Goal: Transaction & Acquisition: Purchase product/service

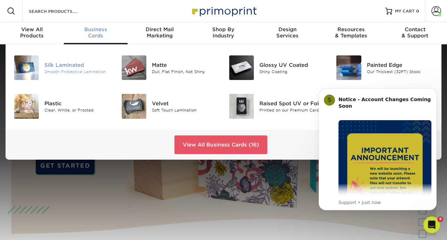
click at [80, 66] on div "Silk Laminated" at bounding box center [77, 65] width 67 height 8
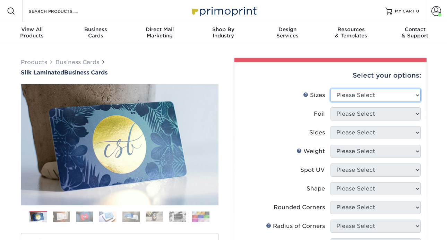
click at [370, 94] on select "Please Select 1.5" x 3.5" - Mini 1.75" x 3.5" - Mini 2" x 2" - Square 2" x 3" -…" at bounding box center [375, 95] width 90 height 13
select select "2.00x3.50"
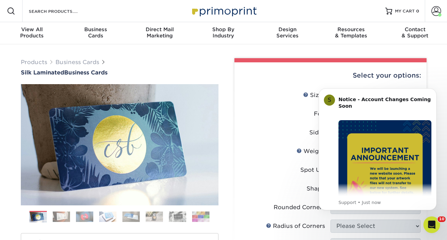
click at [289, 143] on li "Sides Please Select Print Both Sides Print Both Sides - Foil Both Sides Print B…" at bounding box center [330, 135] width 180 height 19
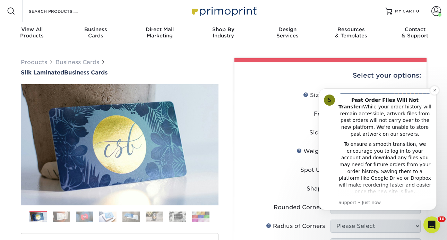
scroll to position [121, 0]
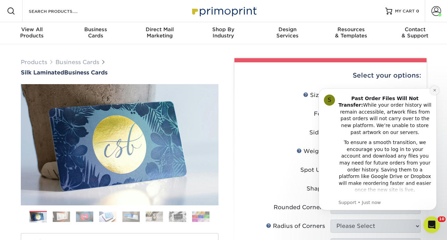
click at [434, 94] on button "Dismiss notification" at bounding box center [434, 90] width 9 height 9
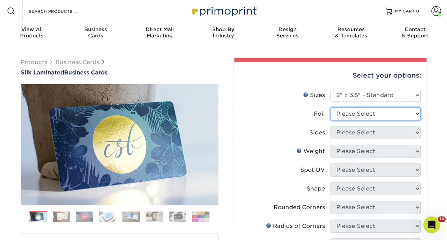
click at [360, 118] on select "Please Select Yes No" at bounding box center [375, 113] width 90 height 13
select select "0"
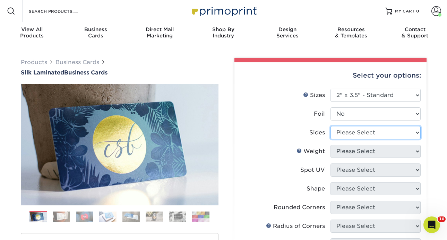
click at [345, 133] on select "Please Select Print Both Sides Print Front Only" at bounding box center [375, 132] width 90 height 13
select select "13abbda7-1d64-4f25-8bb2-c179b224825d"
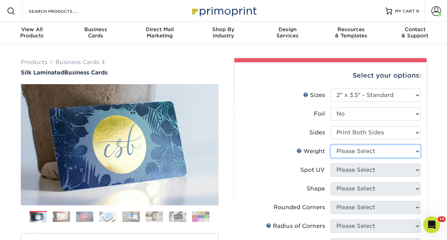
click at [338, 155] on select "Please Select 16PT" at bounding box center [375, 151] width 90 height 13
select select "16PT"
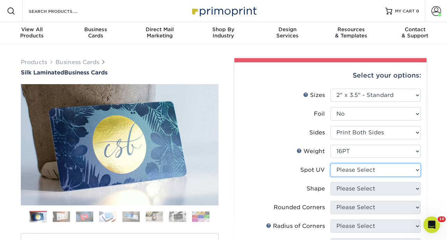
click at [334, 173] on select "Please Select No Spot UV Front and Back (Both Sides) Front Only Back Only" at bounding box center [375, 170] width 90 height 13
select select "0"
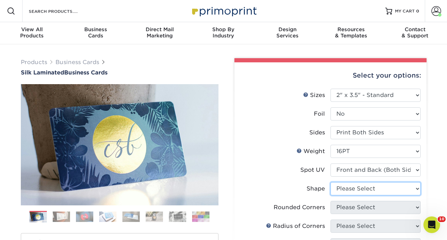
click at [335, 188] on select "Please Select Standard" at bounding box center [375, 188] width 90 height 13
select select "standard"
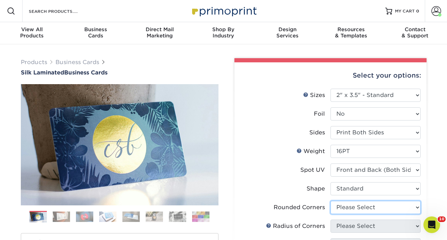
click at [334, 210] on select "Please Select Yes - Round 2 Corners Yes - Round 4 Corners No" at bounding box center [375, 207] width 90 height 13
select select "7672df9e-0e0a-464d-8e1f-920c575e4da3"
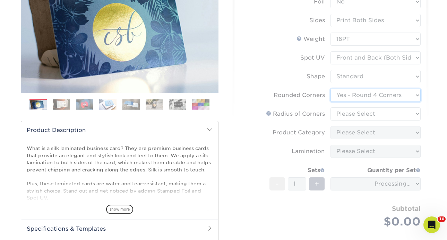
scroll to position [115, 0]
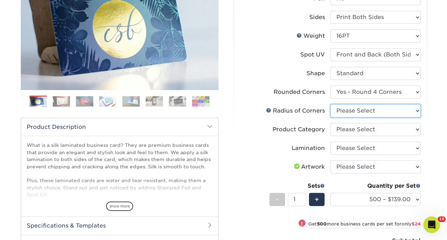
click at [343, 112] on select "Please Select Rounded 1/8" Rounded 1/4"" at bounding box center [375, 110] width 90 height 13
select select "589680c7-ee9a-431b-9d12-d7aeb1386a97"
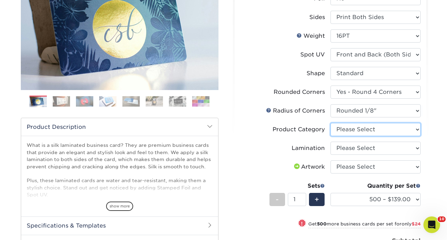
click at [338, 129] on select "Please Select Business Cards" at bounding box center [375, 129] width 90 height 13
select select "3b5148f1-0588-4f88-a218-97bcfdce65c1"
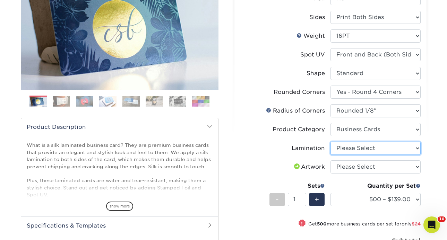
click at [338, 149] on select "Please Select Silk" at bounding box center [375, 148] width 90 height 13
select select "ccacb42f-45f7-42d3-bbd3-7c8421cf37f0"
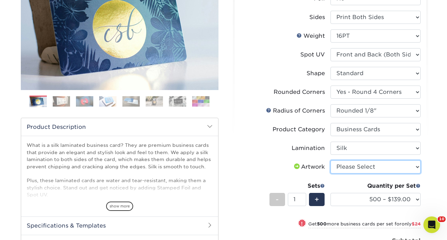
click at [336, 168] on select "Please Select I will upload files I need a design - $100" at bounding box center [375, 167] width 90 height 13
select select "upload"
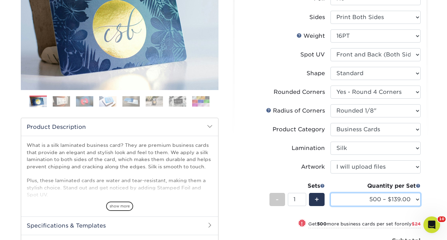
click at [343, 200] on select "500 – $139.00 1000 – $163.00 2500 – $397.00 5000 – $670.00 10000 – $1223.00" at bounding box center [375, 199] width 90 height 13
select select "1000 – $163.00"
click at [344, 200] on select "500 – $139.00 1000 – $163.00 2500 – $397.00 5000 – $670.00 10000 – $1223.00" at bounding box center [375, 199] width 90 height 13
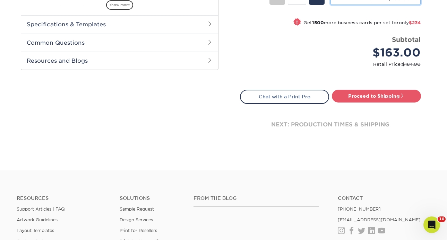
scroll to position [318, 0]
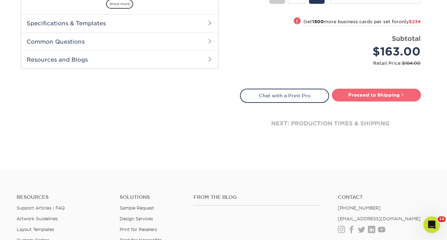
click at [380, 98] on link "Proceed to Shipping" at bounding box center [376, 95] width 89 height 12
type input "Set 1"
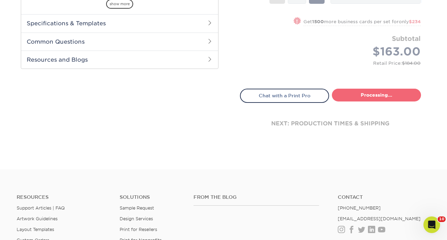
select select "eac151dc-5db9-4b99-b896-4e2ac55ddf4a"
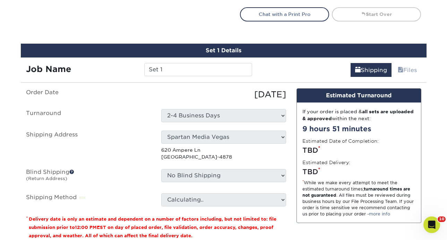
scroll to position [425, 0]
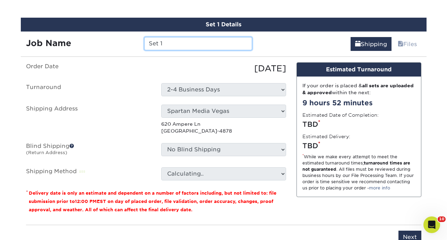
click at [168, 42] on input "Set 1" at bounding box center [198, 43] width 108 height 13
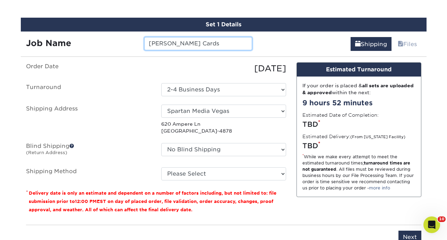
click at [160, 43] on input "Zack Biz Cards" at bounding box center [198, 43] width 108 height 13
type input "[PERSON_NAME] Biz Cards"
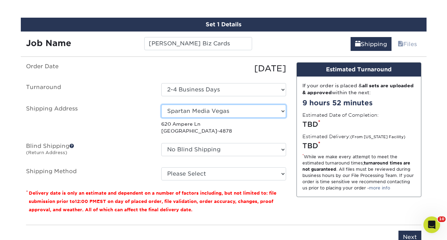
click at [184, 110] on select "Select One Alan's House Anna's House Becky Stauder Chase SE Texas Esko Office F…" at bounding box center [223, 111] width 125 height 13
select select "newaddress"
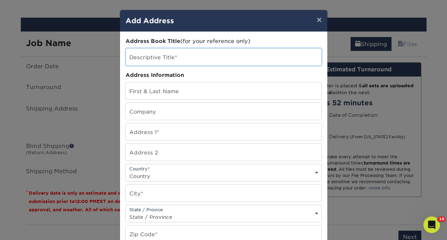
click at [173, 59] on input "text" at bounding box center [224, 57] width 196 height 17
type input "Z"
type input "Fastlane Powerwash"
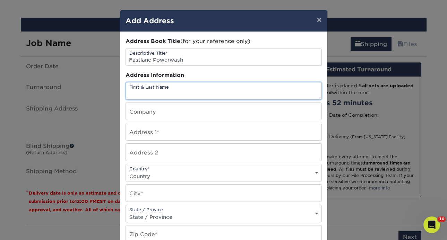
type input "S"
type input "[PERSON_NAME]"
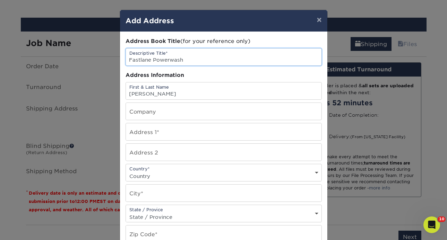
click at [162, 58] on input "Fastlane Powerwash" at bounding box center [224, 57] width 196 height 17
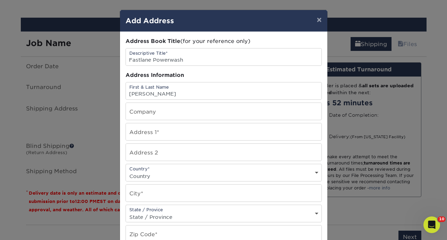
click at [110, 121] on div "× Add Address Address Book Title (for your reference only) Descriptive Title* F…" at bounding box center [223, 120] width 447 height 240
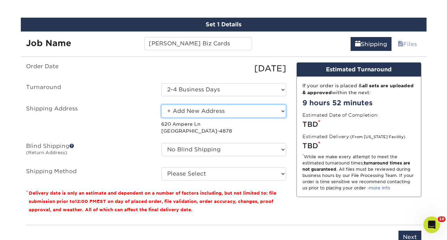
click at [208, 107] on select "Select One Alan's House Anna's House Becky Stauder Chase SE Texas Esko Office F…" at bounding box center [223, 111] width 125 height 13
click at [191, 111] on select "Select One Alan's House Anna's House Becky Stauder Chase SE Texas Esko Office F…" at bounding box center [223, 111] width 125 height 13
click at [198, 110] on select "Select One Alan's House Anna's House Becky Stauder Chase SE Texas Esko Office F…" at bounding box center [223, 111] width 125 height 13
select select "newaddress"
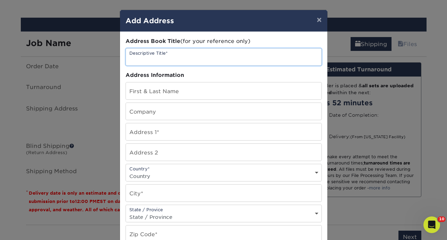
click at [164, 58] on input "text" at bounding box center [224, 57] width 196 height 17
paste input "Fastlane Powerwash"
type input "Fastlane Powerwash"
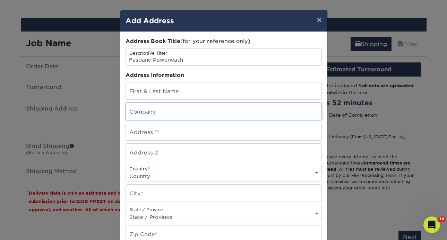
click at [151, 117] on input "text" at bounding box center [224, 111] width 196 height 17
paste input "Fastlane Powerwash"
type input "Fastlane Powerwash"
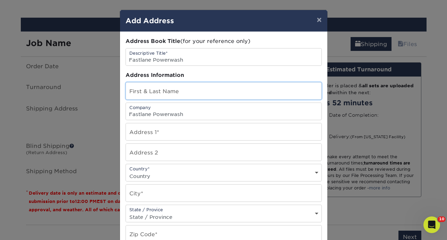
click at [152, 90] on input "text" at bounding box center [224, 91] width 196 height 17
type input "[PERSON_NAME]"
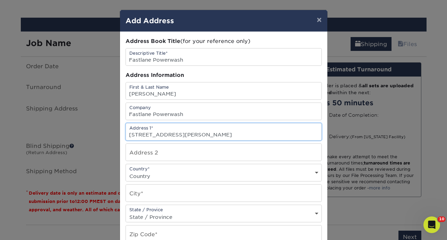
type input "[STREET_ADDRESS][PERSON_NAME]"
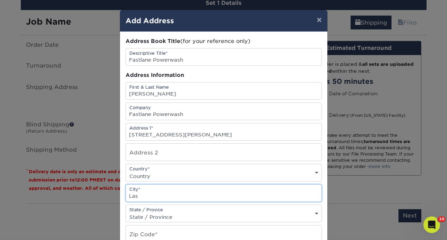
scroll to position [460, 0]
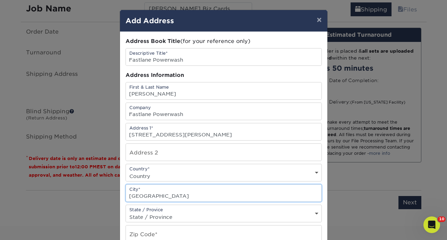
type input "Las Vegas"
select select "NV"
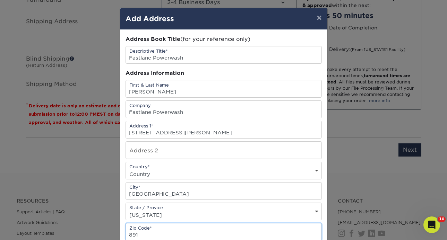
scroll to position [522, 0]
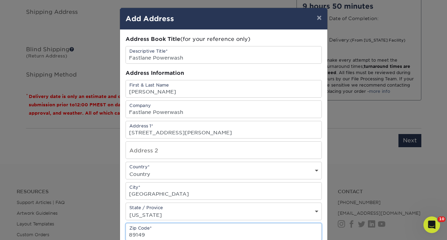
type input "89149"
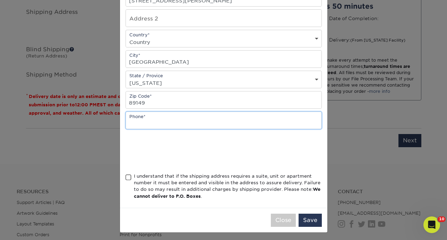
scroll to position [137, 0]
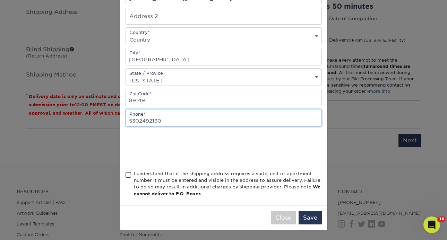
type input "5302492130"
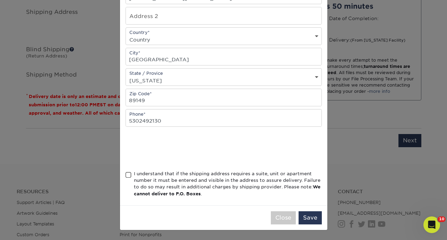
click at [128, 176] on span at bounding box center [129, 175] width 6 height 7
click at [0, 0] on input "I understand that if the shipping address requires a suite, unit or apartment n…" at bounding box center [0, 0] width 0 height 0
click at [312, 217] on button "Save" at bounding box center [310, 218] width 23 height 13
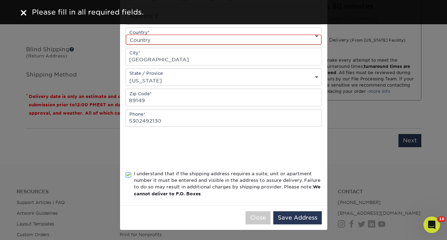
click at [220, 44] on select "Country United States Canada ----------------------------- Afghanistan Albania …" at bounding box center [224, 40] width 196 height 10
select select "US"
click at [293, 221] on button "Save Address" at bounding box center [297, 218] width 49 height 13
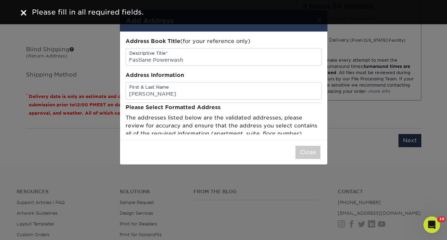
scroll to position [0, 0]
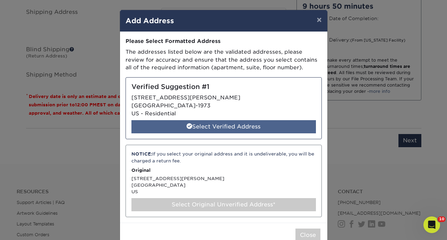
click at [234, 124] on div "Select Verified Address" at bounding box center [223, 126] width 184 height 13
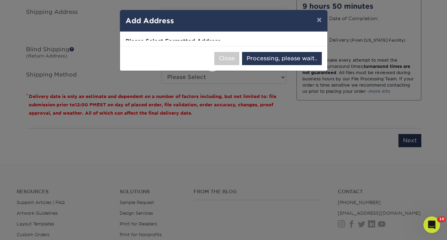
select select "285379"
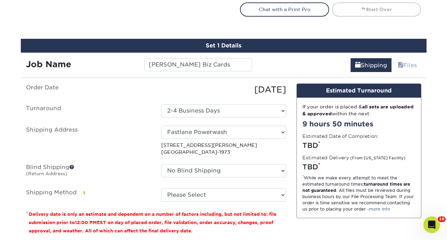
scroll to position [401, 0]
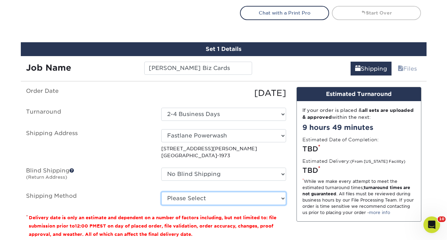
click at [222, 197] on select "Please Select Ground Shipping (+$8.96) 3 Day Shipping Service (+$20.04) 2 Day A…" at bounding box center [223, 198] width 125 height 13
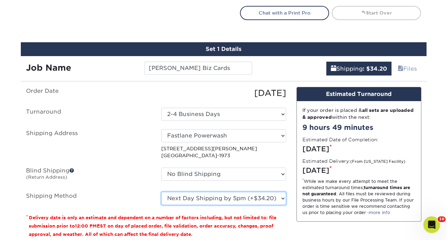
click at [218, 201] on select "Please Select Ground Shipping (+$8.96) 3 Day Shipping Service (+$20.04) 2 Day A…" at bounding box center [223, 198] width 125 height 13
click at [189, 199] on select "Please Select Ground Shipping (+$8.96) 3 Day Shipping Service (+$20.04) 2 Day A…" at bounding box center [223, 198] width 125 height 13
click at [206, 195] on select "Please Select Ground Shipping (+$8.96) 3 Day Shipping Service (+$20.04) 2 Day A…" at bounding box center [223, 198] width 125 height 13
click at [197, 198] on select "Please Select Ground Shipping (+$8.96) 3 Day Shipping Service (+$20.04) 2 Day A…" at bounding box center [223, 198] width 125 height 13
click at [193, 201] on select "Please Select Ground Shipping (+$8.96) 3 Day Shipping Service (+$20.04) 2 Day A…" at bounding box center [223, 198] width 125 height 13
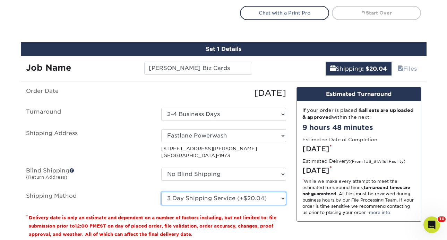
select select "03"
click at [195, 196] on select "Please Select Ground Shipping (+$8.96) 3 Day Shipping Service (+$20.04) 2 Day A…" at bounding box center [223, 198] width 125 height 13
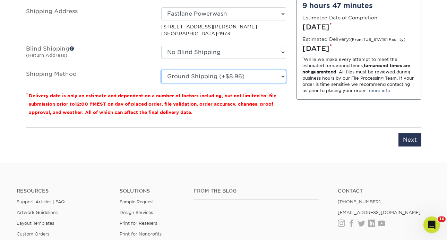
scroll to position [524, 0]
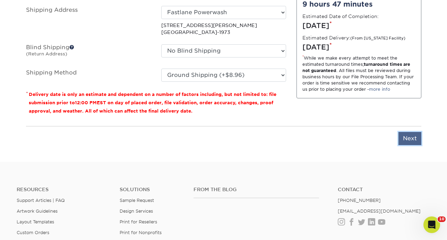
click at [404, 136] on input "Next" at bounding box center [409, 138] width 23 height 13
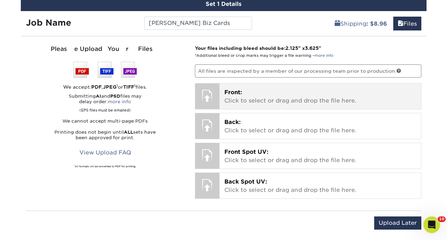
scroll to position [419, 0]
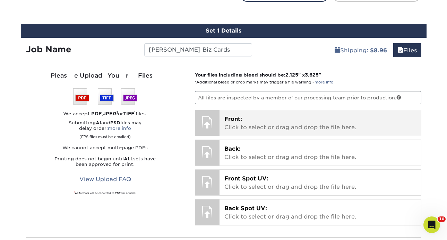
click at [254, 123] on p "Front: Click to select or drag and drop the file here." at bounding box center [320, 123] width 192 height 17
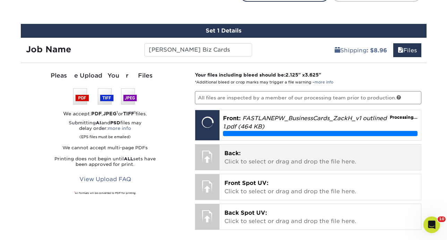
click at [245, 157] on p "Back: Click to select or drag and drop the file here." at bounding box center [320, 157] width 192 height 17
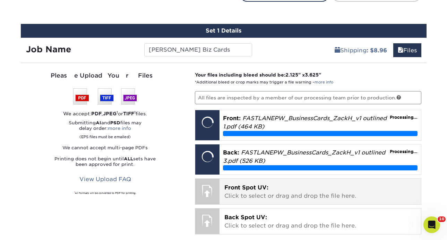
click at [235, 190] on span "Front Spot UV:" at bounding box center [246, 187] width 44 height 7
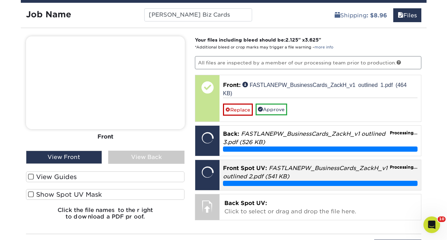
scroll to position [465, 0]
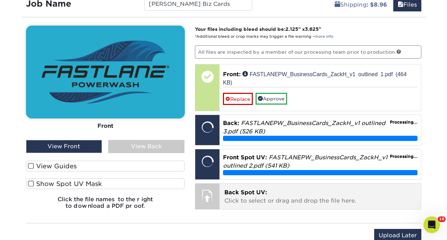
click at [256, 189] on span "Back Spot UV:" at bounding box center [245, 192] width 43 height 7
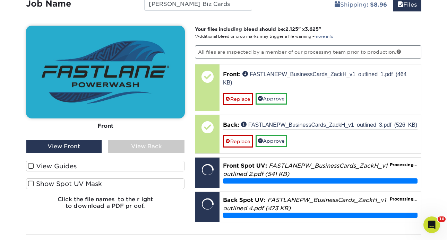
click at [32, 167] on span at bounding box center [31, 166] width 6 height 7
click at [0, 0] on input "View Guides" at bounding box center [0, 0] width 0 height 0
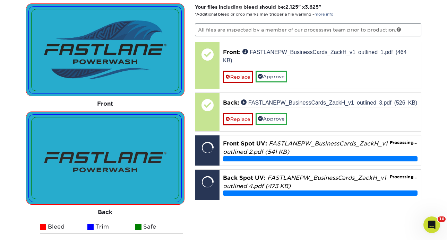
scroll to position [505, 0]
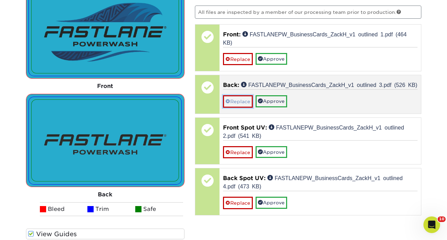
click at [243, 102] on link "Replace" at bounding box center [238, 101] width 30 height 12
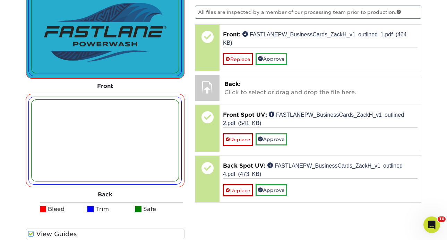
scroll to position [504, 0]
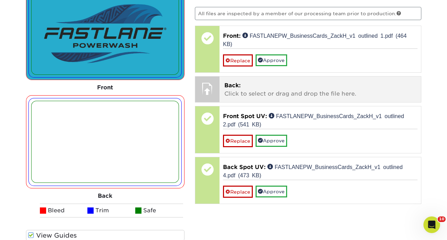
click at [225, 87] on span "Back:" at bounding box center [232, 85] width 16 height 7
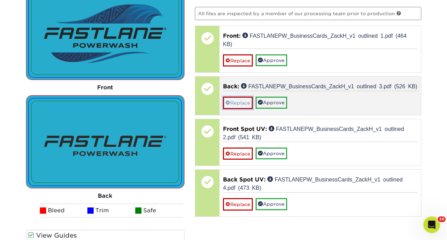
click at [246, 100] on link "Replace" at bounding box center [238, 103] width 30 height 12
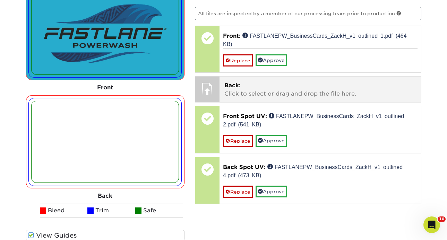
click at [243, 83] on p "Back: Click to select or drag and drop the file here." at bounding box center [320, 89] width 192 height 17
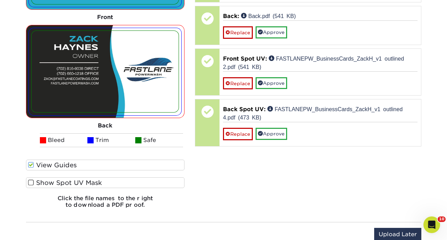
scroll to position [575, 0]
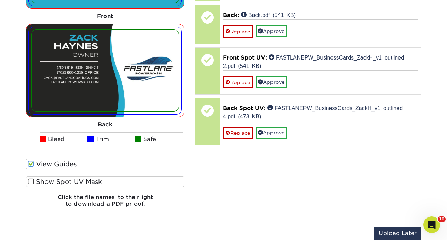
click at [29, 183] on span at bounding box center [31, 182] width 6 height 7
click at [0, 0] on input "Show Spot UV Mask" at bounding box center [0, 0] width 0 height 0
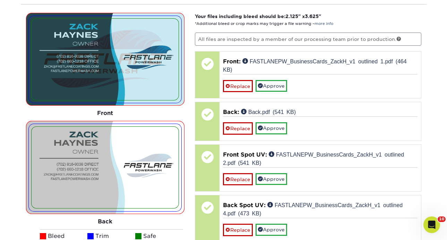
scroll to position [477, 0]
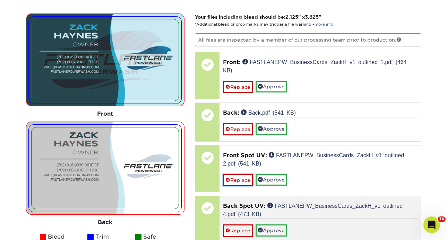
click at [242, 181] on link "Replace" at bounding box center [238, 180] width 30 height 12
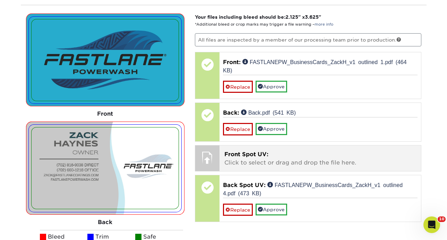
click at [241, 164] on p "Front Spot UV: Click to select or drag and drop the file here." at bounding box center [320, 158] width 192 height 17
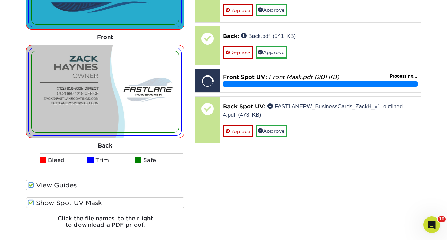
scroll to position [554, 0]
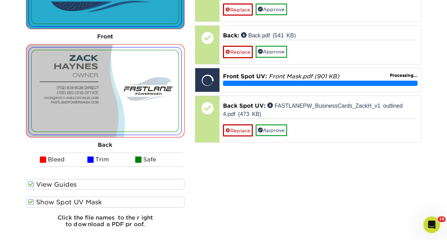
click at [31, 201] on span at bounding box center [31, 202] width 6 height 7
click at [0, 0] on input "Show Spot UV Mask" at bounding box center [0, 0] width 0 height 0
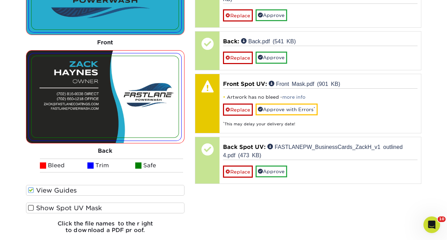
scroll to position [542, 0]
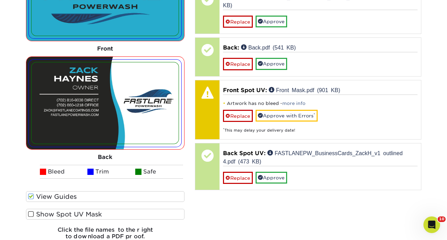
click at [32, 213] on span at bounding box center [31, 214] width 6 height 7
click at [0, 0] on input "Show Spot UV Mask" at bounding box center [0, 0] width 0 height 0
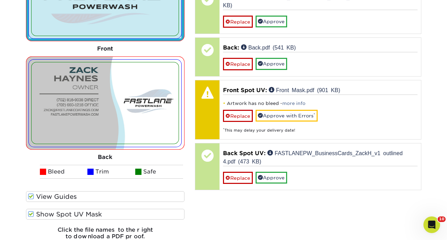
click at [32, 213] on span at bounding box center [31, 214] width 6 height 7
click at [0, 0] on input "Show Spot UV Mask" at bounding box center [0, 0] width 0 height 0
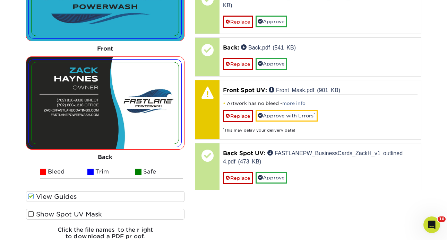
click at [32, 213] on span at bounding box center [31, 214] width 6 height 7
click at [0, 0] on input "Show Spot UV Mask" at bounding box center [0, 0] width 0 height 0
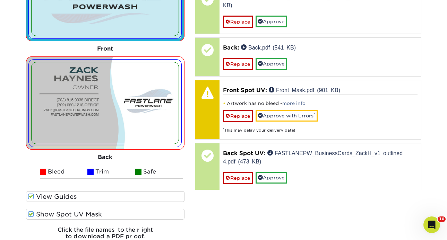
click at [32, 213] on span at bounding box center [31, 214] width 6 height 7
click at [0, 0] on input "Show Spot UV Mask" at bounding box center [0, 0] width 0 height 0
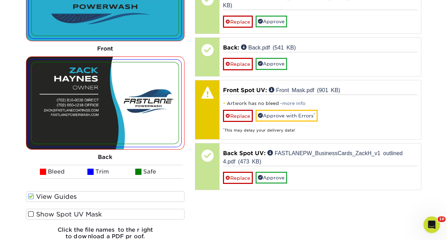
click at [32, 213] on span at bounding box center [31, 214] width 6 height 7
click at [0, 0] on input "Show Spot UV Mask" at bounding box center [0, 0] width 0 height 0
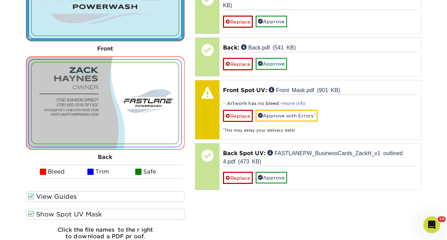
click at [32, 213] on span at bounding box center [31, 214] width 6 height 7
click at [0, 0] on input "Show Spot UV Mask" at bounding box center [0, 0] width 0 height 0
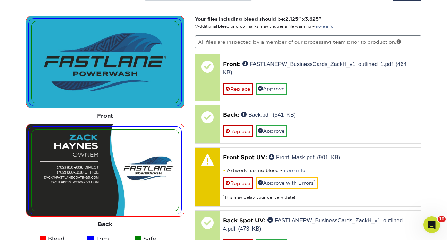
scroll to position [474, 0]
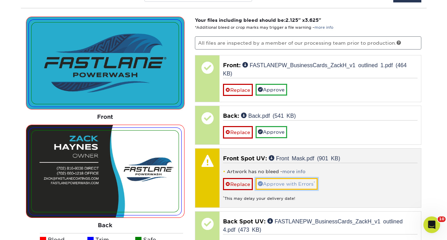
click at [275, 186] on link "Approve with Errors *" at bounding box center [287, 184] width 62 height 12
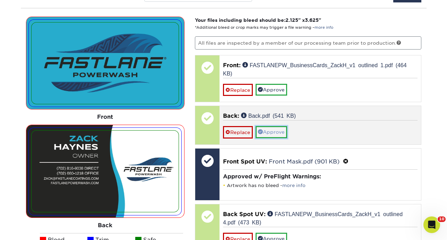
click at [268, 134] on link "Approve" at bounding box center [272, 132] width 32 height 12
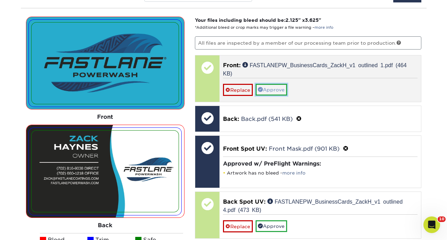
click at [275, 89] on link "Approve" at bounding box center [272, 90] width 32 height 12
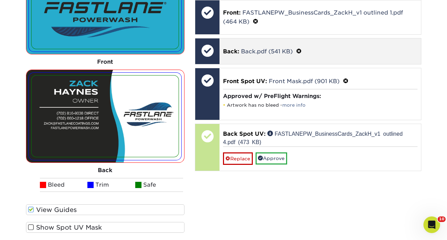
scroll to position [550, 0]
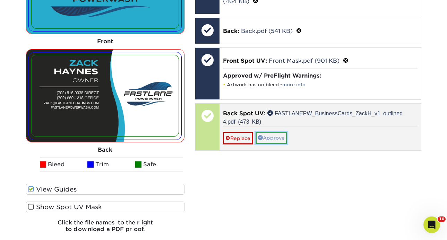
click at [271, 140] on link "Approve" at bounding box center [272, 138] width 32 height 12
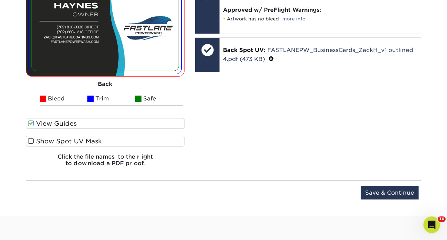
scroll to position [701, 0]
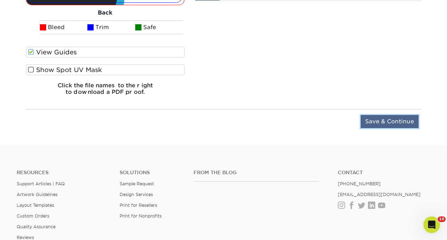
click at [369, 126] on input "Save & Continue" at bounding box center [390, 121] width 58 height 13
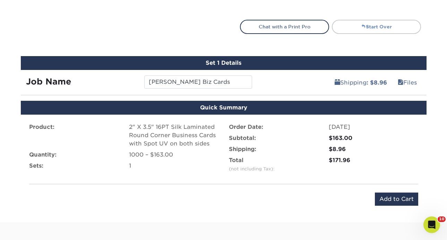
scroll to position [388, 0]
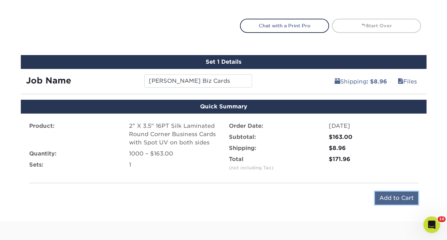
click at [386, 195] on input "Add to Cart" at bounding box center [396, 198] width 43 height 13
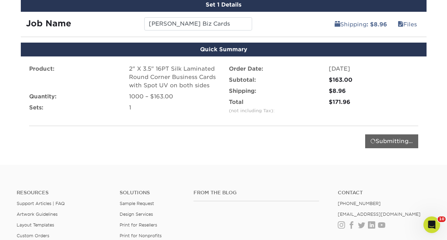
scroll to position [486, 0]
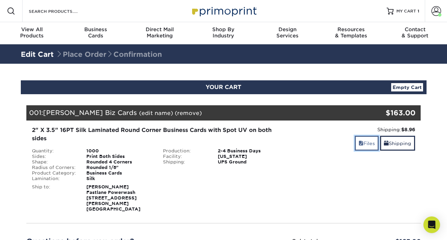
click at [360, 144] on span at bounding box center [361, 144] width 5 height 6
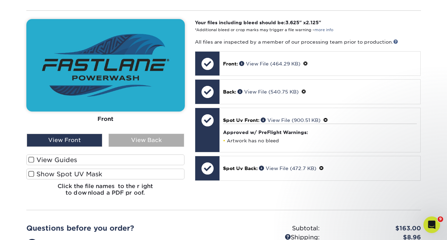
click at [140, 135] on div "View Back" at bounding box center [147, 140] width 76 height 13
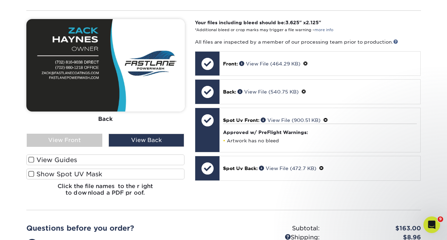
click at [68, 155] on label "View Guides" at bounding box center [105, 160] width 158 height 11
click at [0, 0] on input "View Guides" at bounding box center [0, 0] width 0 height 0
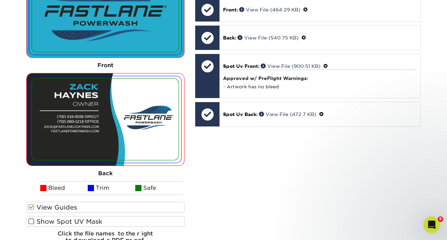
scroll to position [268, 0]
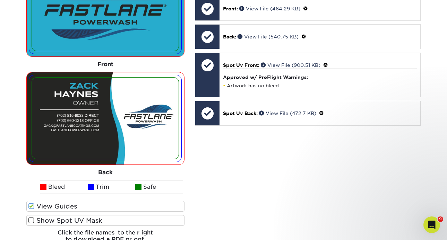
click at [31, 217] on span at bounding box center [31, 220] width 6 height 7
click at [0, 0] on input "Show Spot UV Mask" at bounding box center [0, 0] width 0 height 0
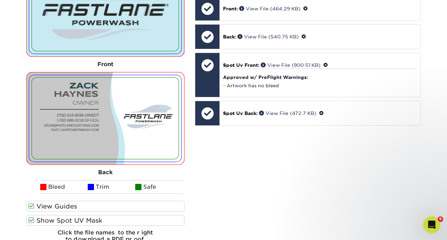
click at [31, 203] on span at bounding box center [31, 206] width 6 height 7
click at [0, 0] on input "View Guides" at bounding box center [0, 0] width 0 height 0
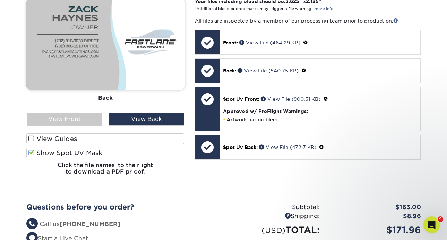
scroll to position [234, 0]
click at [31, 149] on span at bounding box center [31, 152] width 6 height 7
click at [0, 0] on input "Show Spot UV Mask" at bounding box center [0, 0] width 0 height 0
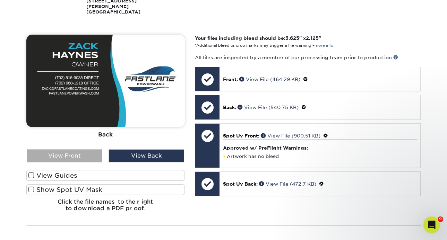
scroll to position [197, 0]
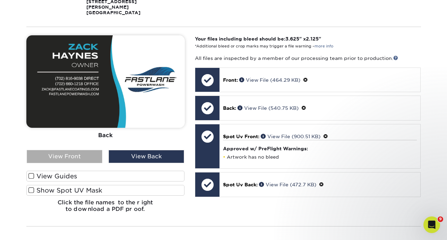
click at [65, 152] on div "View Front" at bounding box center [65, 156] width 76 height 13
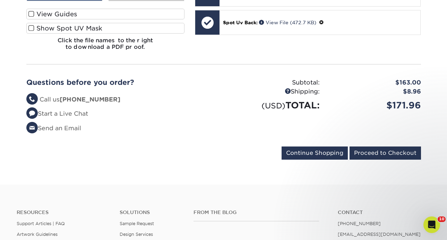
scroll to position [361, 0]
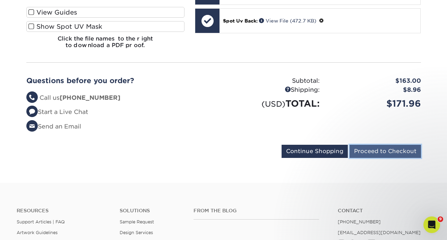
click at [382, 146] on input "Proceed to Checkout" at bounding box center [385, 151] width 71 height 13
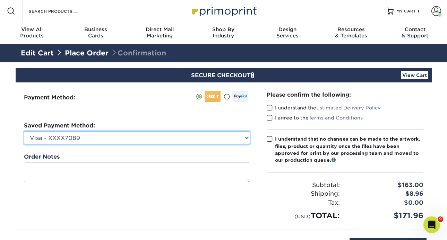
click at [117, 136] on select "Visa - XXXX7089 Visa - XXXX4298 New Credit Card" at bounding box center [137, 137] width 226 height 13
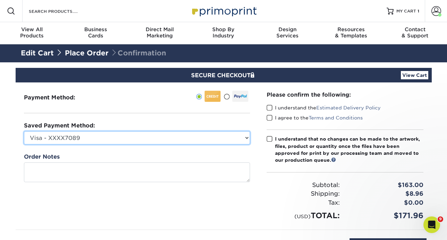
select select
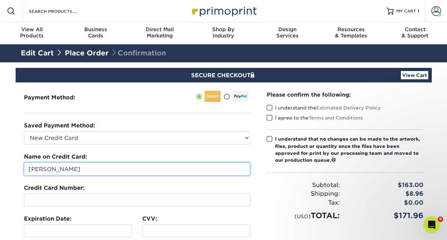
click at [74, 166] on input "Kimberly Esparza" at bounding box center [137, 169] width 226 height 13
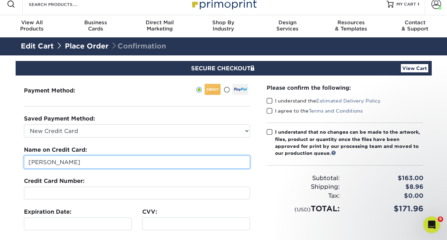
click at [74, 166] on input "Kimberly Esparza" at bounding box center [137, 162] width 226 height 13
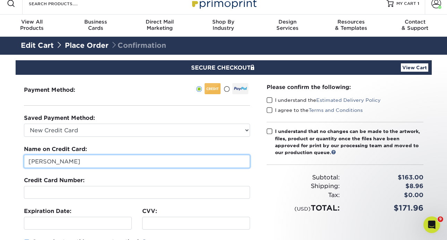
scroll to position [8, 0]
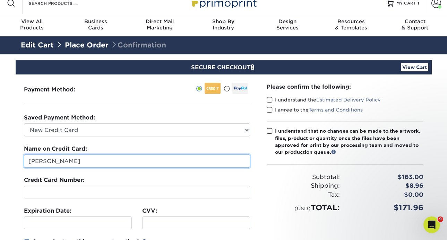
type input "[PERSON_NAME]"
click at [24, 168] on div at bounding box center [24, 168] width 0 height 0
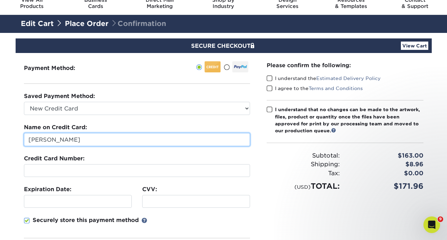
click at [24, 146] on div at bounding box center [24, 146] width 0 height 0
drag, startPoint x: 95, startPoint y: 135, endPoint x: 92, endPoint y: 141, distance: 6.5
click at [92, 141] on input "[PERSON_NAME]" at bounding box center [137, 139] width 226 height 13
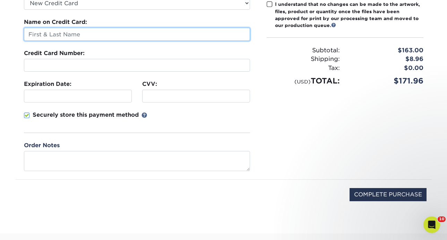
scroll to position [136, 0]
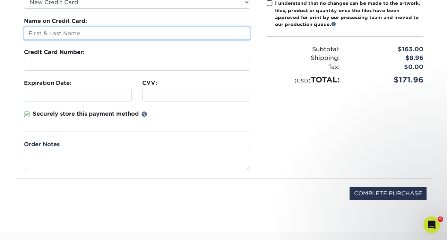
click at [24, 40] on div at bounding box center [24, 40] width 0 height 0
click at [89, 35] on input "Zack" at bounding box center [137, 33] width 226 height 13
type input "[PERSON_NAME]"
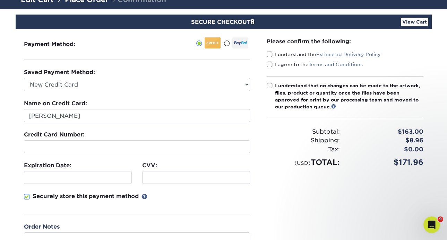
scroll to position [53, 0]
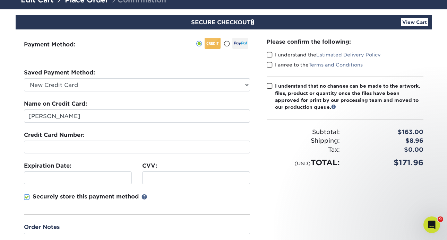
click at [271, 53] on span at bounding box center [270, 55] width 6 height 7
click at [0, 0] on input "I understand the Estimated Delivery Policy" at bounding box center [0, 0] width 0 height 0
click at [269, 66] on span at bounding box center [270, 65] width 6 height 7
click at [0, 0] on input "I agree to the Terms and Conditions" at bounding box center [0, 0] width 0 height 0
click at [268, 87] on span at bounding box center [270, 86] width 6 height 7
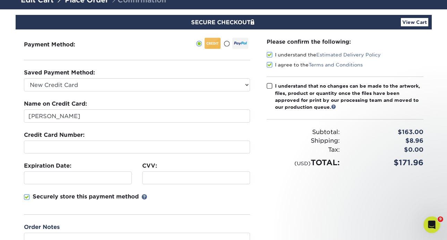
click at [0, 0] on input "I understand that no changes can be made to the artwork, files, product or quan…" at bounding box center [0, 0] width 0 height 0
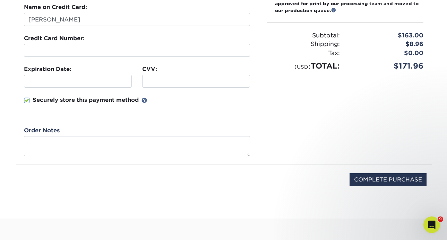
scroll to position [162, 0]
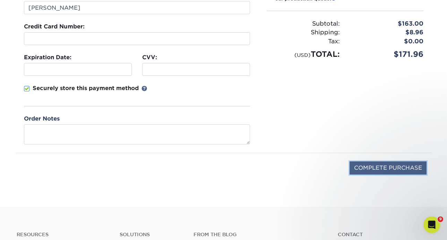
click at [361, 169] on input "COMPLETE PURCHASE" at bounding box center [388, 168] width 77 height 13
type input "PROCESSING, PLEASE WAIT..."
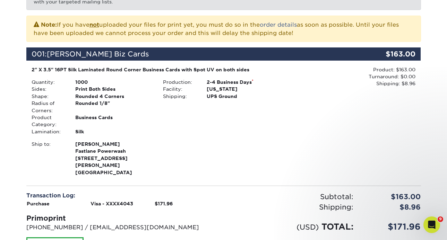
scroll to position [148, 0]
